Goal: Transaction & Acquisition: Download file/media

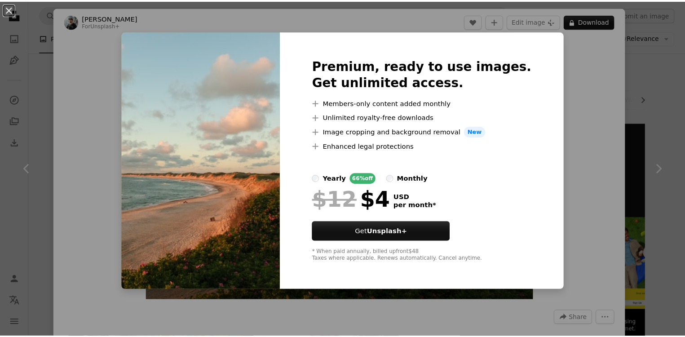
scroll to position [402, 0]
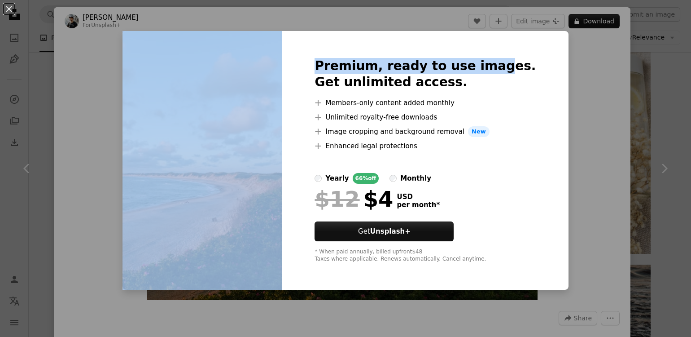
drag, startPoint x: 0, startPoint y: 0, endPoint x: -11, endPoint y: 101, distance: 102.0
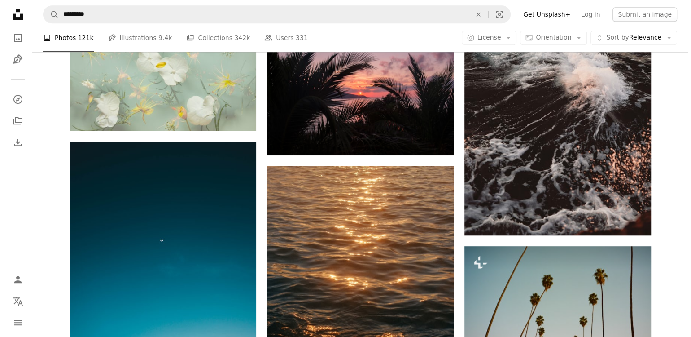
scroll to position [763, 0]
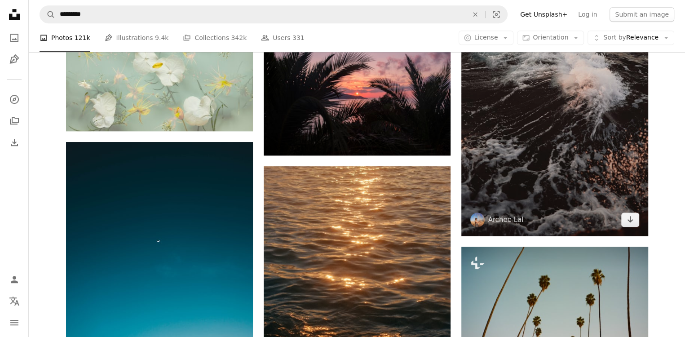
click at [565, 72] on img at bounding box center [554, 70] width 187 height 332
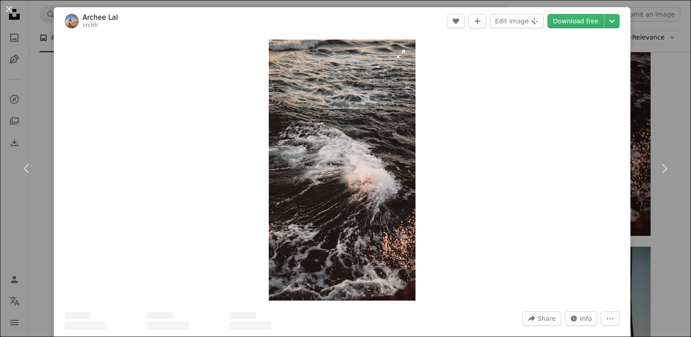
click at [404, 110] on img "Zoom in on this image" at bounding box center [342, 170] width 147 height 261
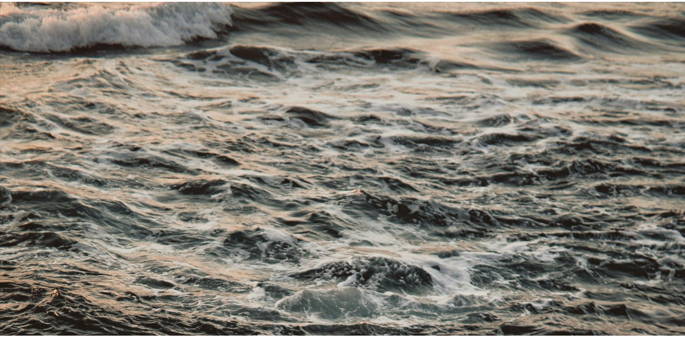
scroll to position [435, 0]
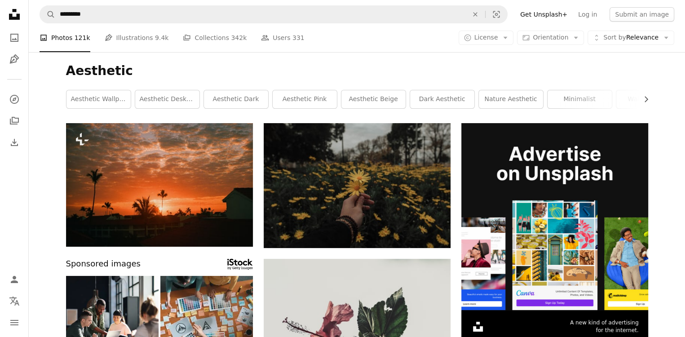
scroll to position [16, 0]
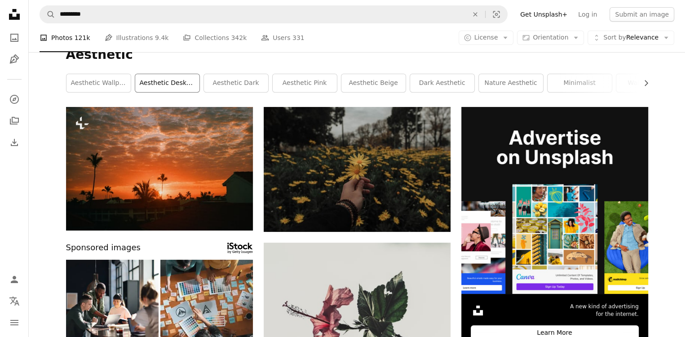
click at [171, 91] on link "aesthetic desktop wallpaper" at bounding box center [167, 83] width 64 height 18
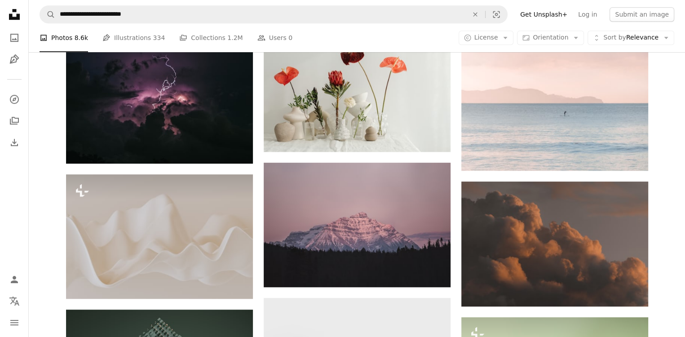
scroll to position [593, 0]
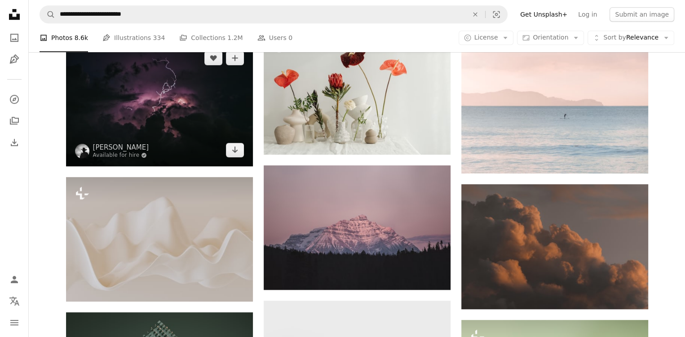
click at [205, 122] on img at bounding box center [159, 104] width 187 height 124
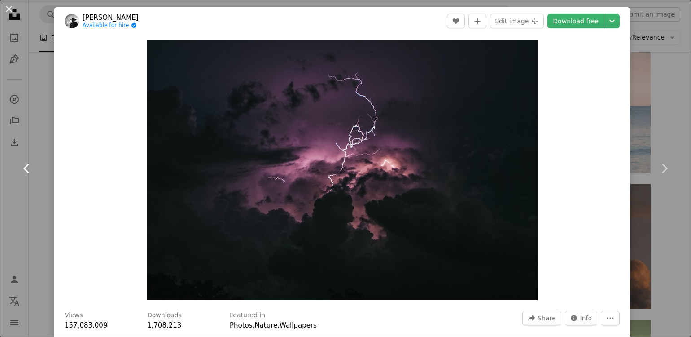
click at [32, 152] on link "Chevron left" at bounding box center [27, 168] width 54 height 86
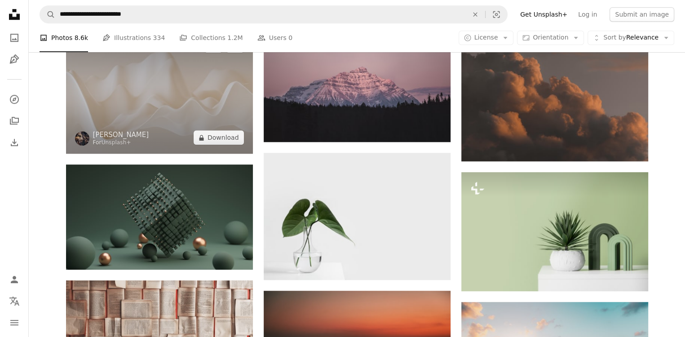
scroll to position [742, 0]
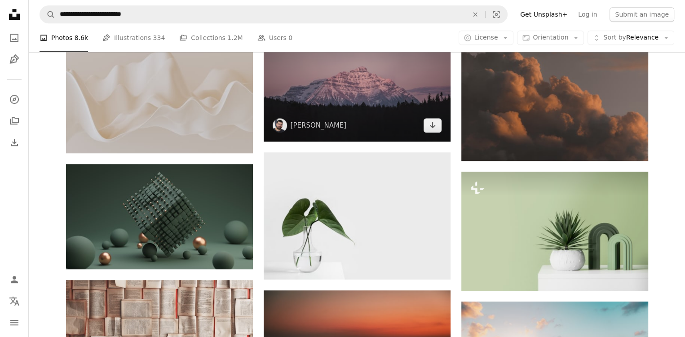
click at [352, 112] on img at bounding box center [357, 79] width 187 height 124
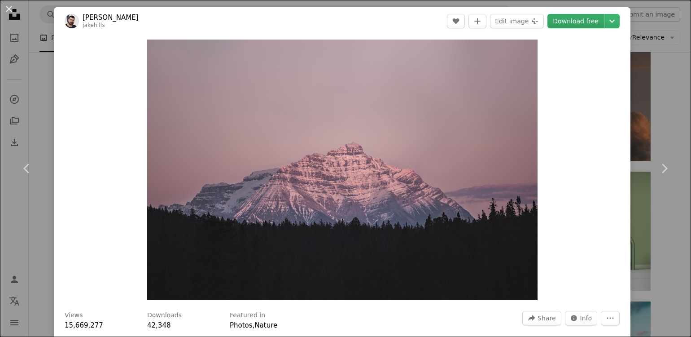
click at [580, 24] on link "Download free" at bounding box center [576, 21] width 57 height 14
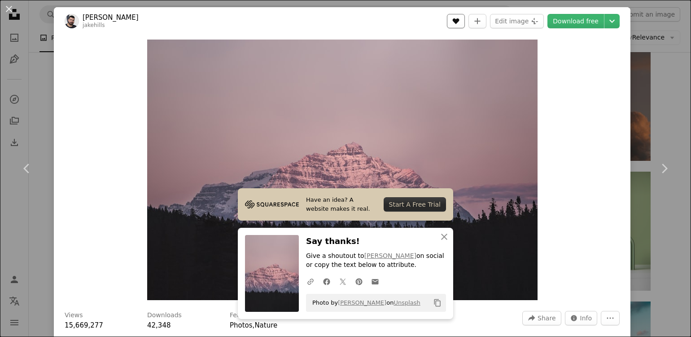
click at [451, 28] on button "A heart" at bounding box center [456, 21] width 18 height 14
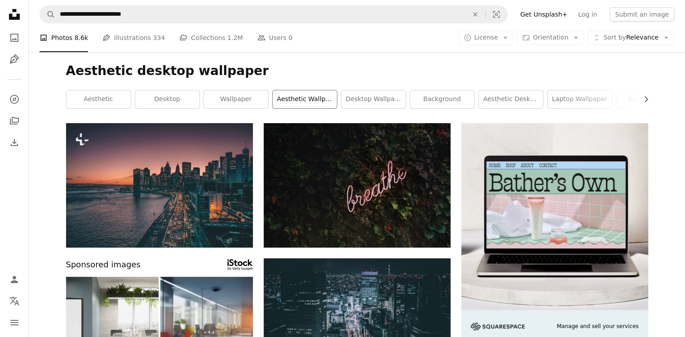
click at [318, 99] on link "aesthetic wallpaper" at bounding box center [304, 99] width 64 height 18
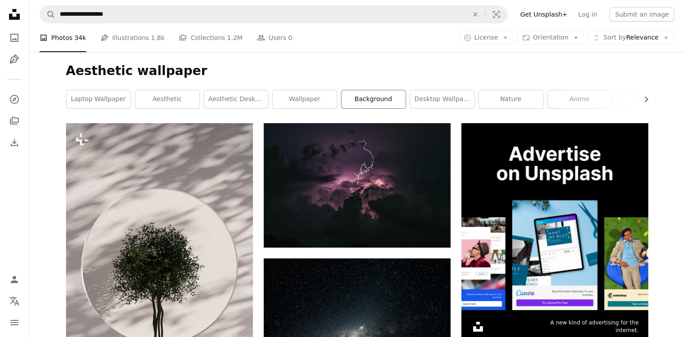
click at [379, 97] on link "background" at bounding box center [373, 99] width 64 height 18
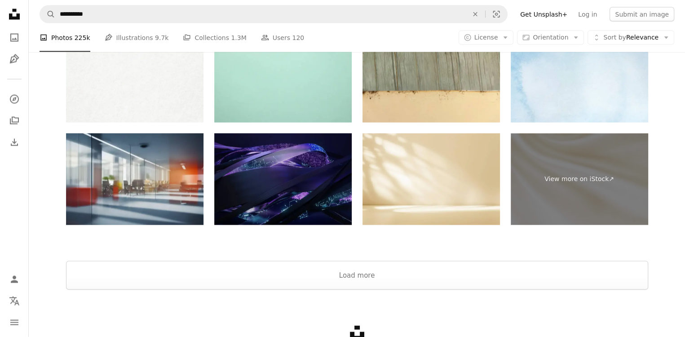
scroll to position [1797, 0]
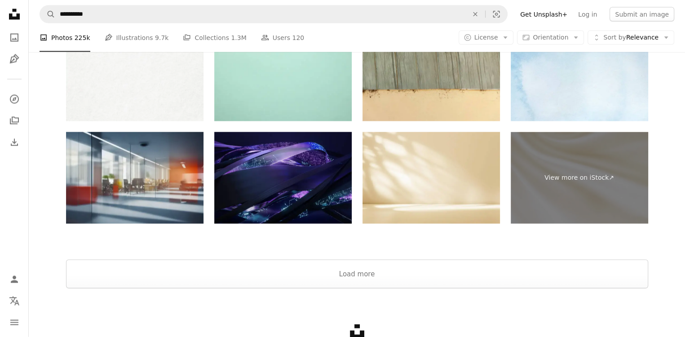
click at [413, 290] on div "Unsplash logo Make something awesome" at bounding box center [357, 340] width 656 height 104
click at [415, 274] on button "Load more" at bounding box center [357, 273] width 582 height 29
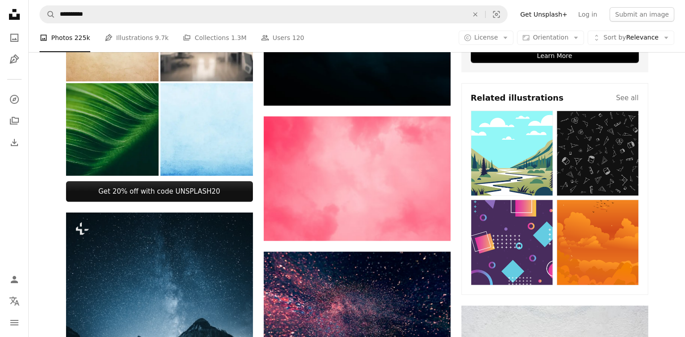
scroll to position [0, 0]
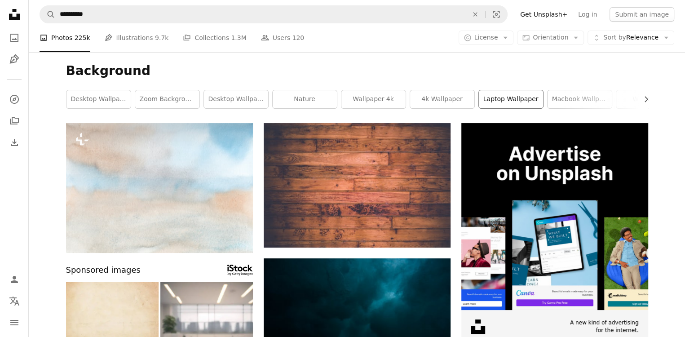
click at [514, 91] on link "laptop wallpaper" at bounding box center [511, 99] width 64 height 18
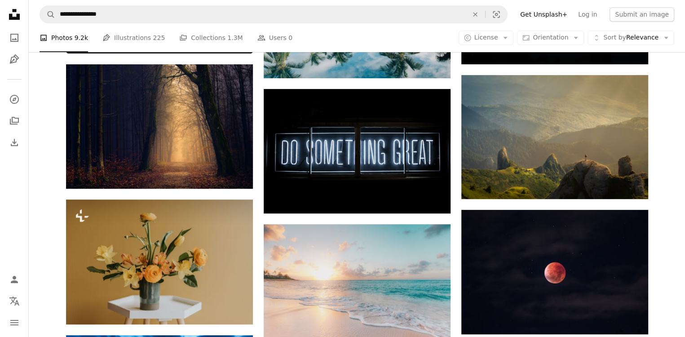
scroll to position [436, 0]
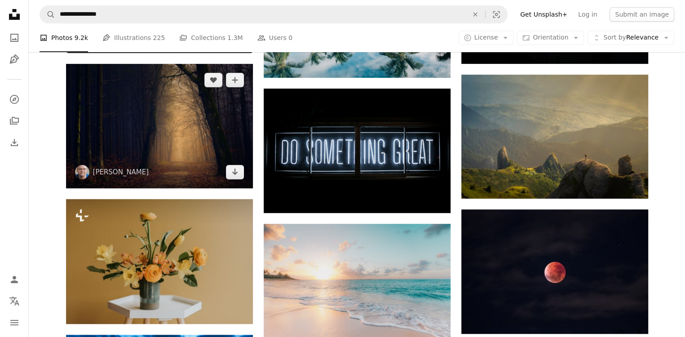
click at [195, 160] on img at bounding box center [159, 126] width 187 height 124
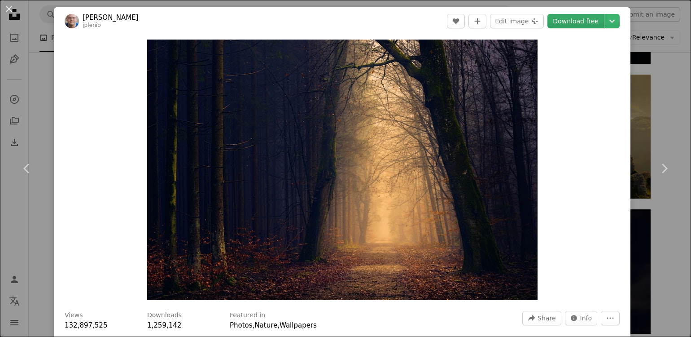
click at [576, 18] on link "Download free" at bounding box center [576, 21] width 57 height 14
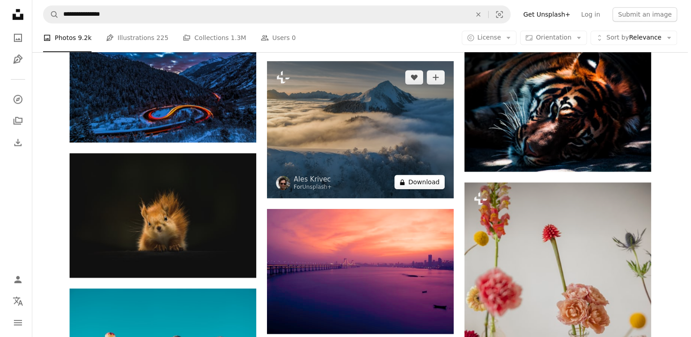
scroll to position [733, 0]
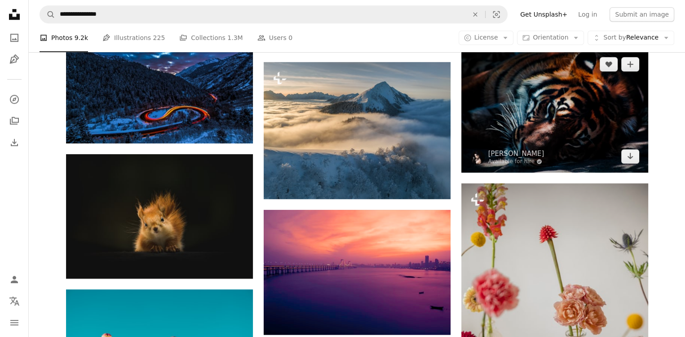
click at [481, 143] on img at bounding box center [554, 110] width 187 height 124
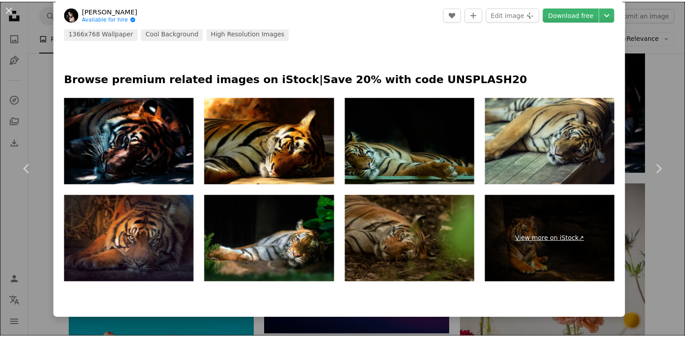
scroll to position [408, 0]
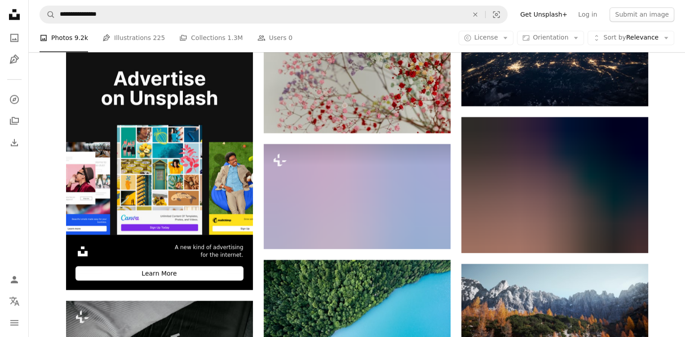
scroll to position [1361, 0]
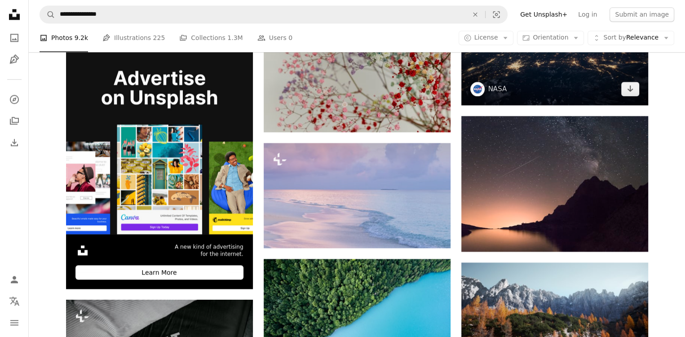
click at [477, 94] on img at bounding box center [477, 89] width 14 height 14
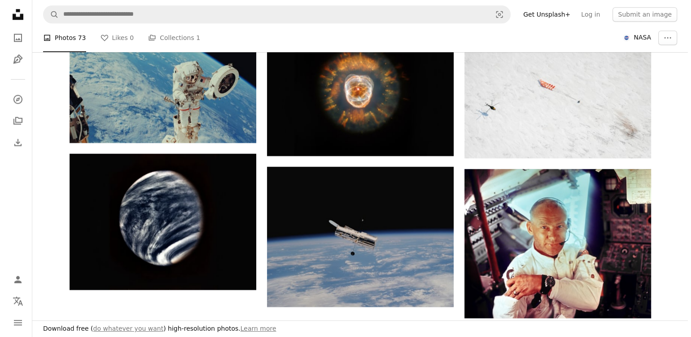
scroll to position [928, 0]
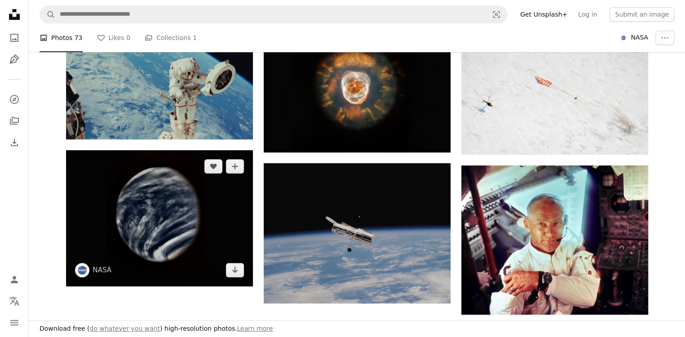
click at [239, 176] on img at bounding box center [159, 218] width 187 height 136
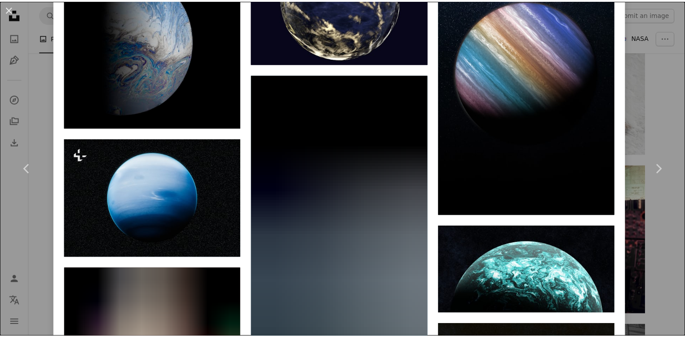
scroll to position [968, 0]
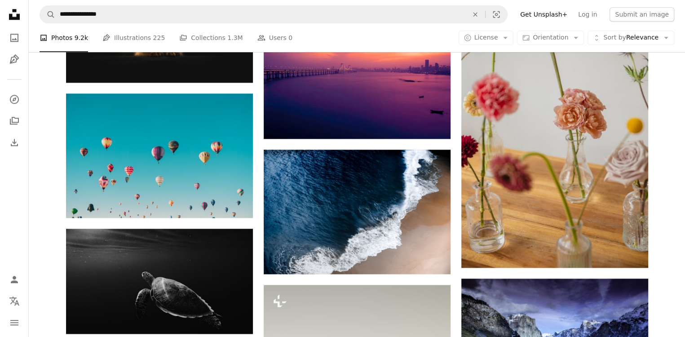
scroll to position [1361, 0]
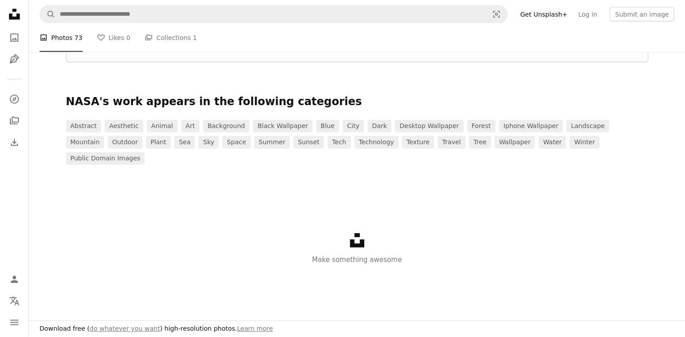
scroll to position [928, 0]
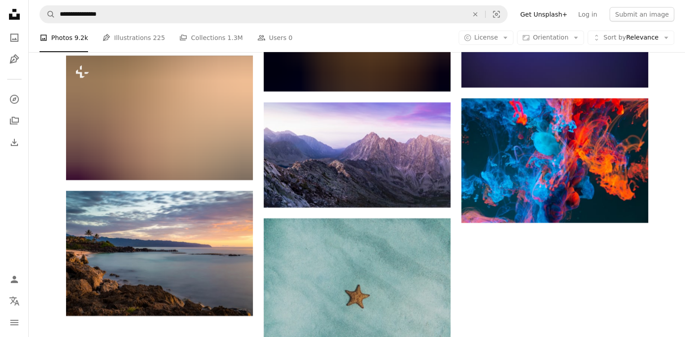
scroll to position [2980, 0]
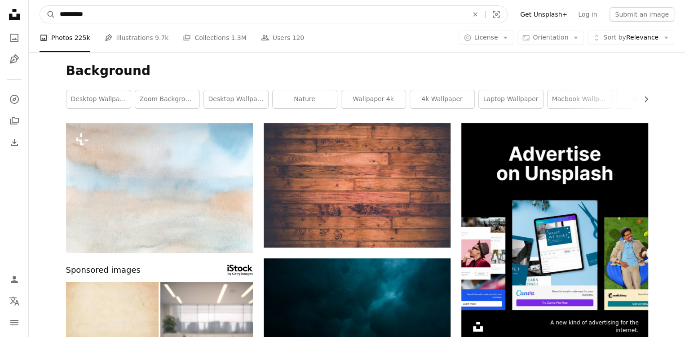
click at [165, 14] on input "**********" at bounding box center [260, 14] width 410 height 17
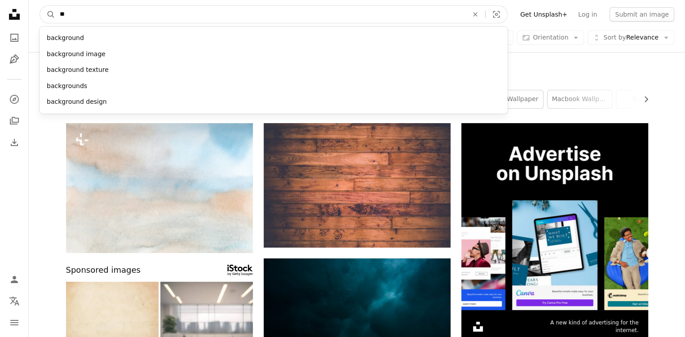
type input "*"
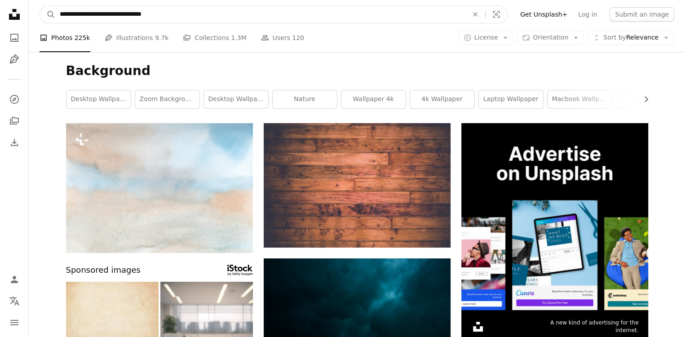
type input "**********"
click at [40, 6] on button "A magnifying glass" at bounding box center [47, 14] width 15 height 17
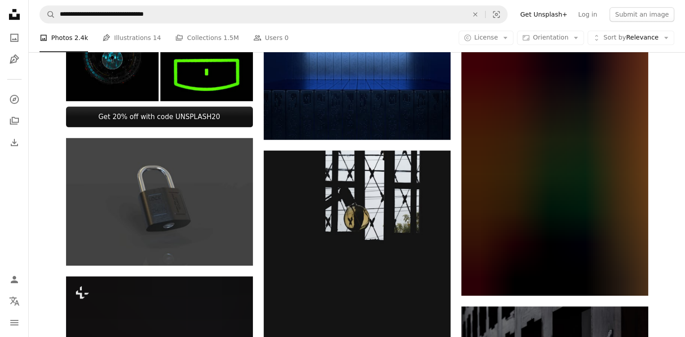
scroll to position [522, 0]
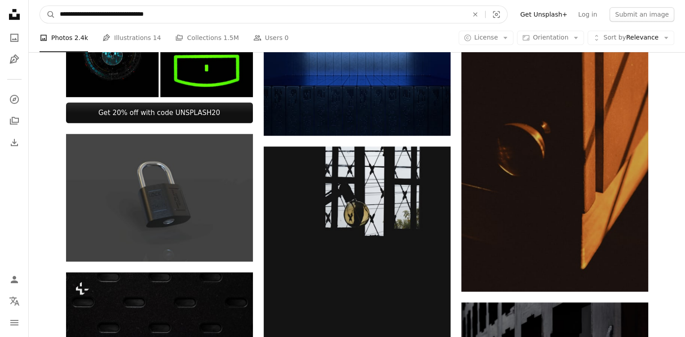
click at [197, 8] on input "**********" at bounding box center [260, 14] width 410 height 17
type input "**********"
click button "A magnifying glass" at bounding box center [47, 14] width 15 height 17
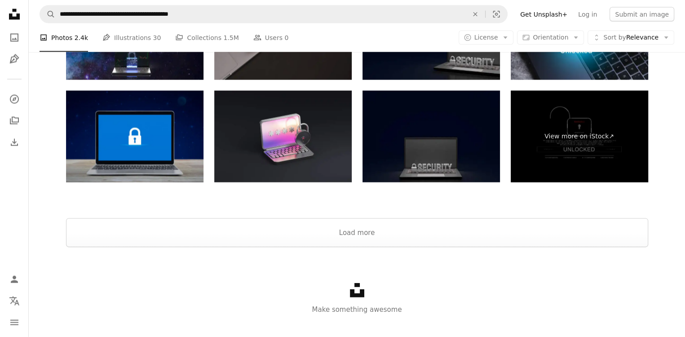
scroll to position [1908, 0]
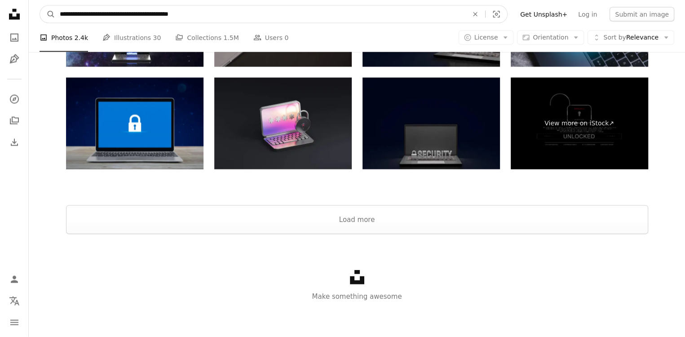
click at [230, 10] on input "**********" at bounding box center [260, 14] width 410 height 17
type input "**********"
click button "A magnifying glass" at bounding box center [47, 14] width 15 height 17
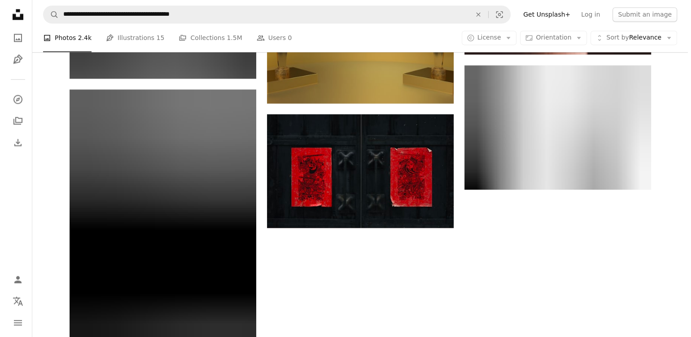
scroll to position [1433, 0]
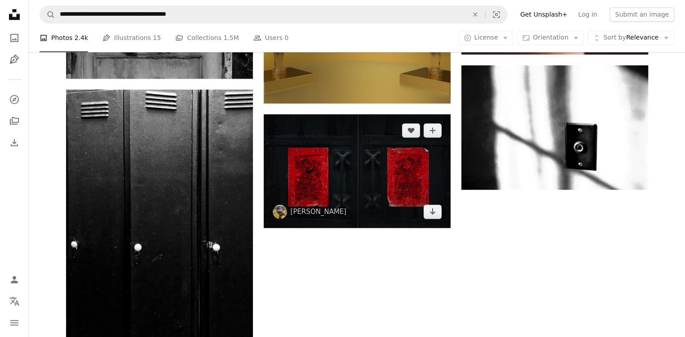
click at [406, 168] on img at bounding box center [357, 171] width 187 height 114
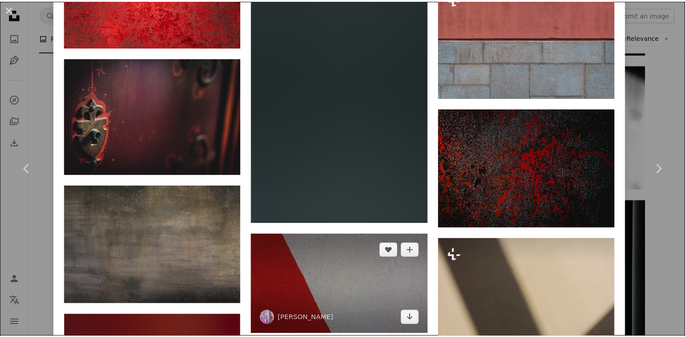
scroll to position [2094, 0]
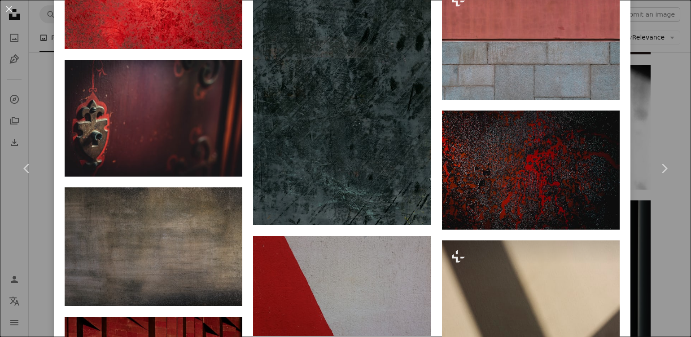
click at [653, 36] on div "An X shape Chevron left Chevron right [PERSON_NAME] mianmian1997 A heart A plus…" at bounding box center [345, 168] width 691 height 337
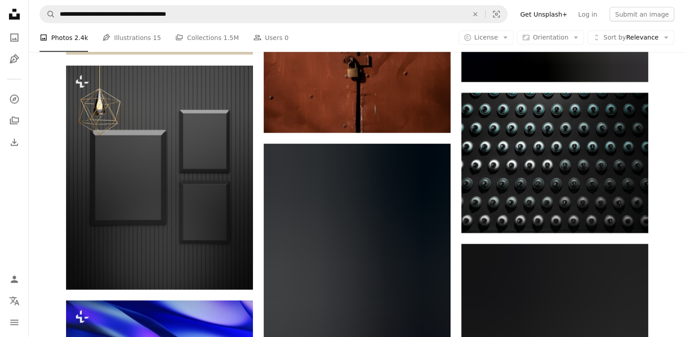
scroll to position [1969, 0]
